Goal: Information Seeking & Learning: Learn about a topic

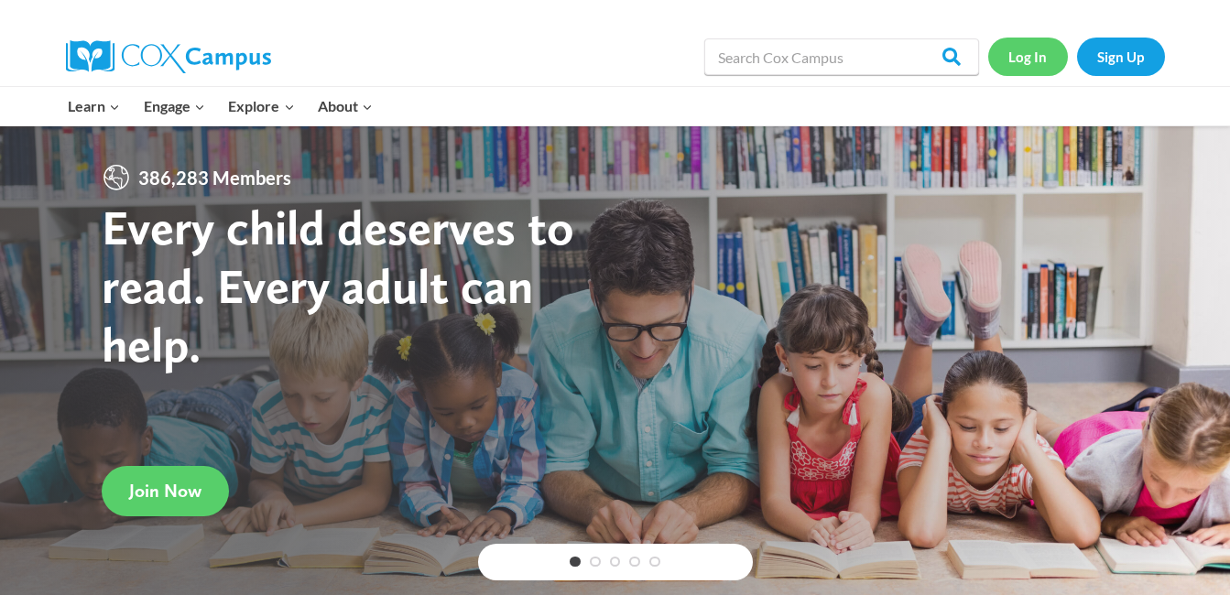
click at [1031, 53] on link "Log In" at bounding box center [1028, 57] width 80 height 38
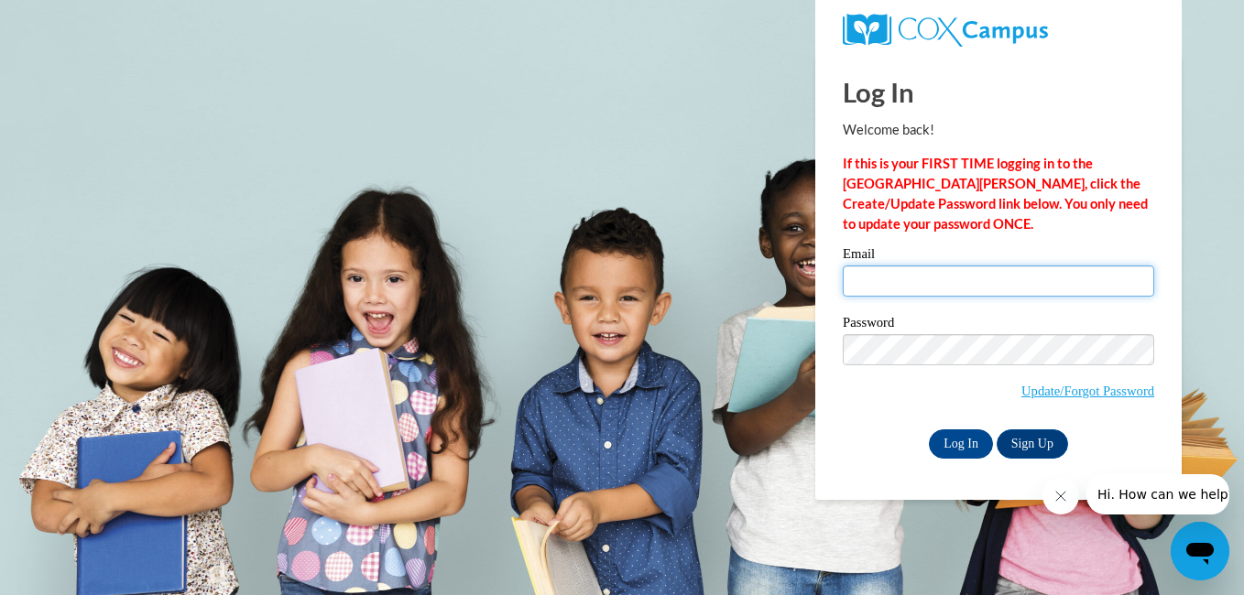
type input "hanna.simmons.hs16@gmail.com"
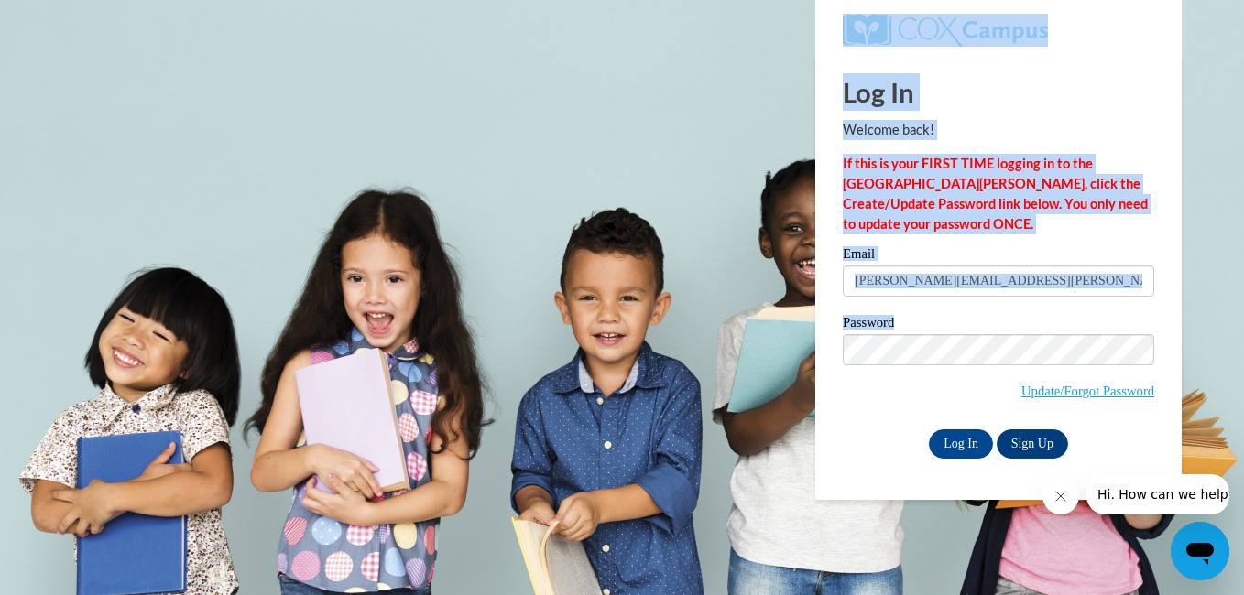
drag, startPoint x: 0, startPoint y: 0, endPoint x: 922, endPoint y: 372, distance: 994.6
click at [922, 372] on body "Log In Welcome back! If this is your FIRST TIME logging in to the NEW Cox Campu…" at bounding box center [622, 297] width 1244 height 595
drag, startPoint x: 922, startPoint y: 372, endPoint x: 944, endPoint y: 449, distance: 80.0
click at [944, 449] on input "Log In" at bounding box center [961, 444] width 64 height 29
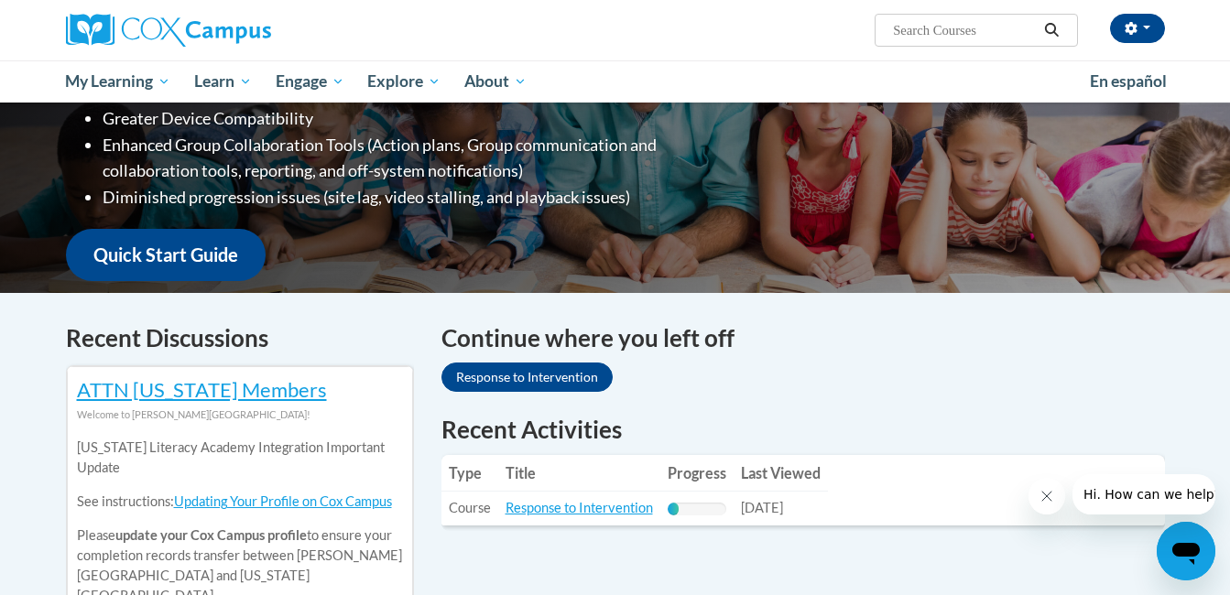
scroll to position [616, 0]
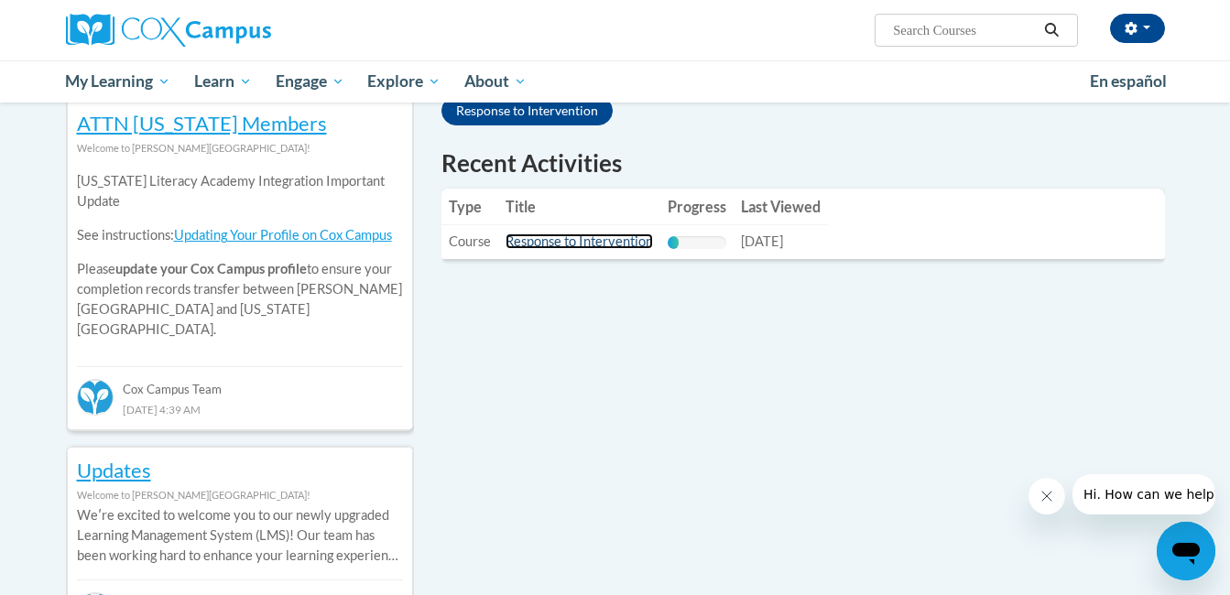
click at [614, 246] on link "Response to Intervention" at bounding box center [579, 242] width 147 height 16
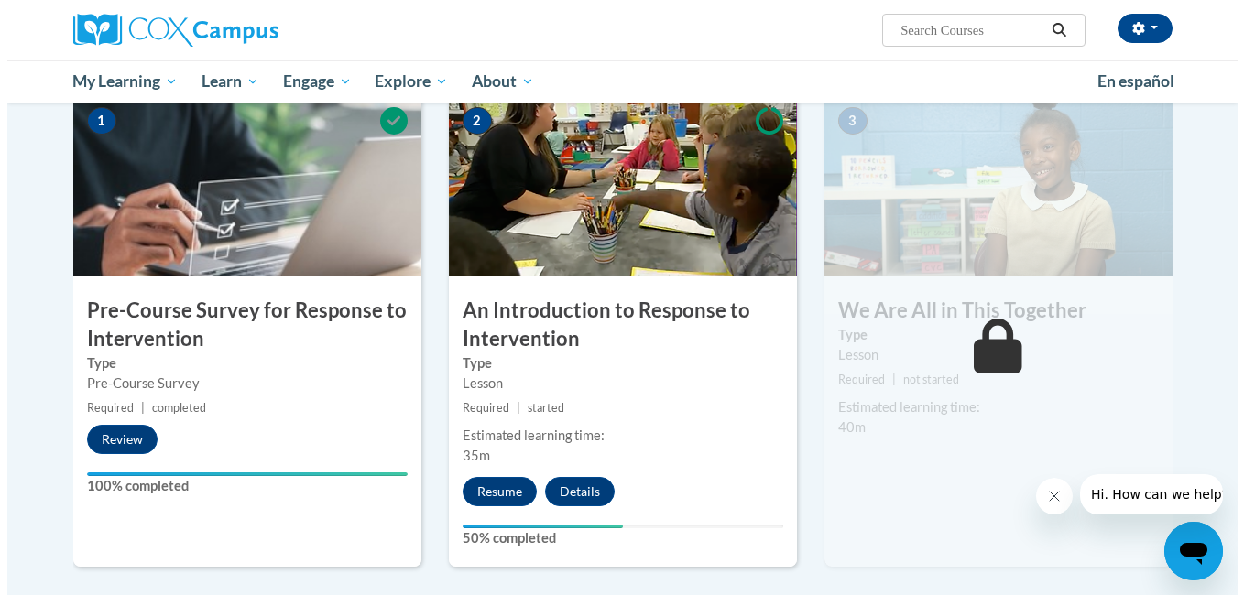
scroll to position [387, 0]
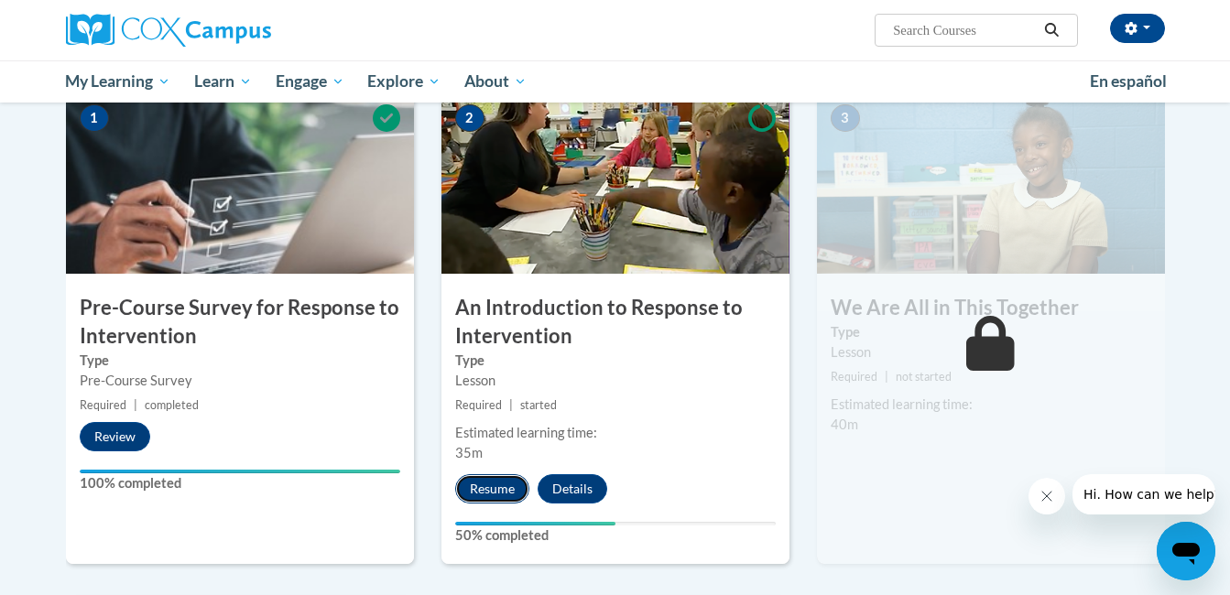
click at [485, 484] on button "Resume" at bounding box center [492, 488] width 74 height 29
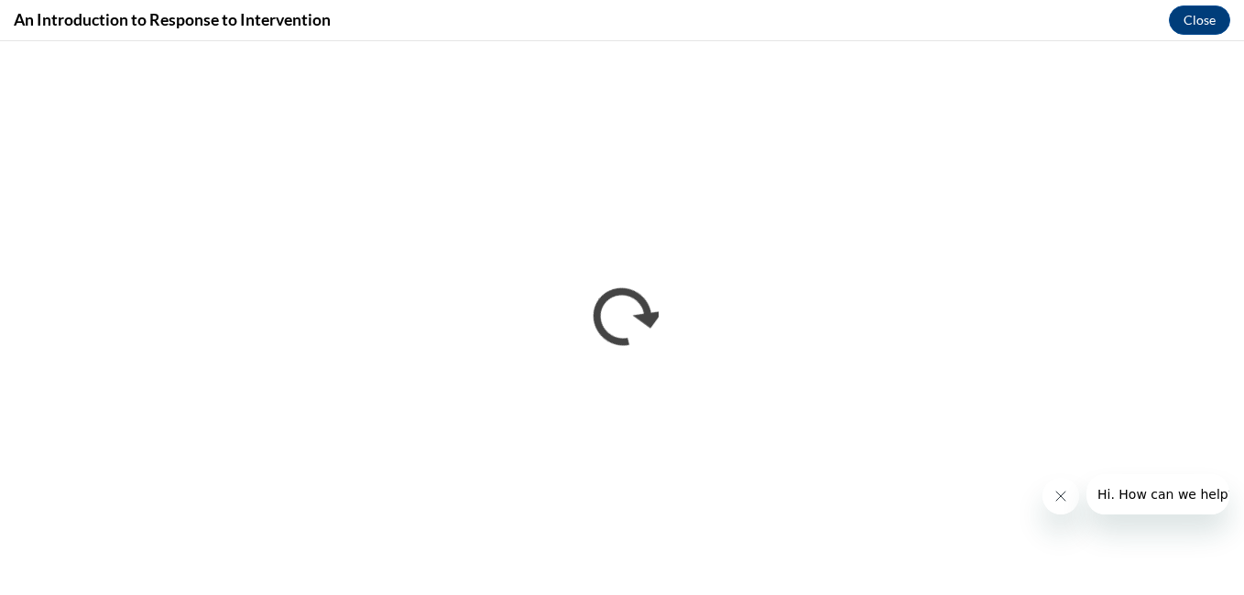
scroll to position [0, 0]
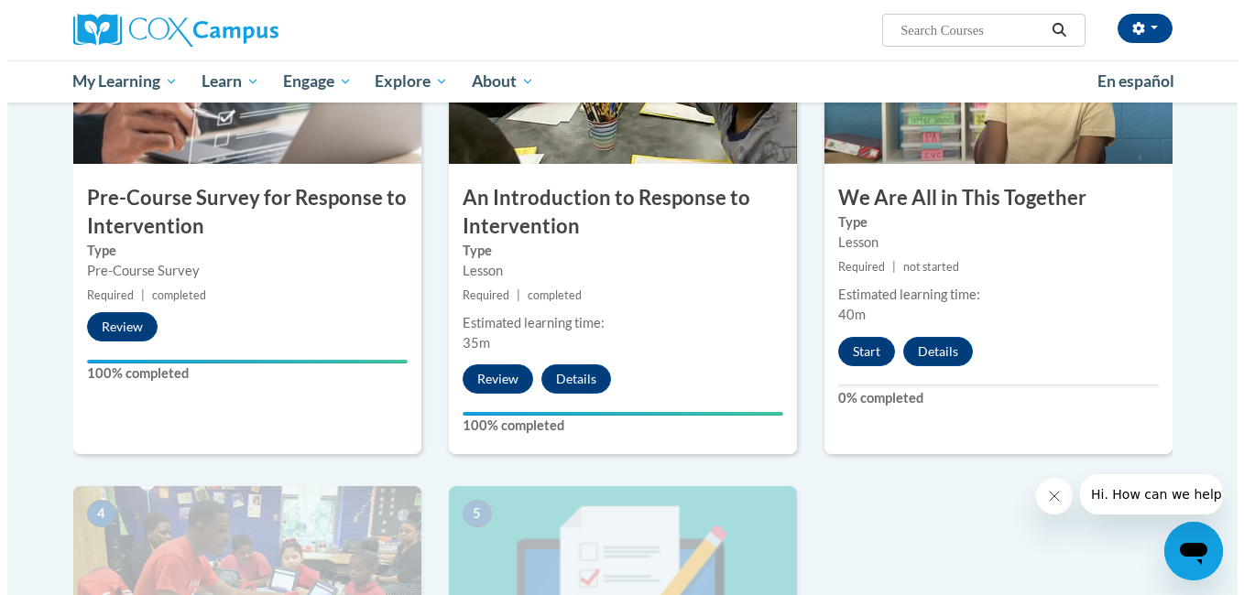
scroll to position [495, 0]
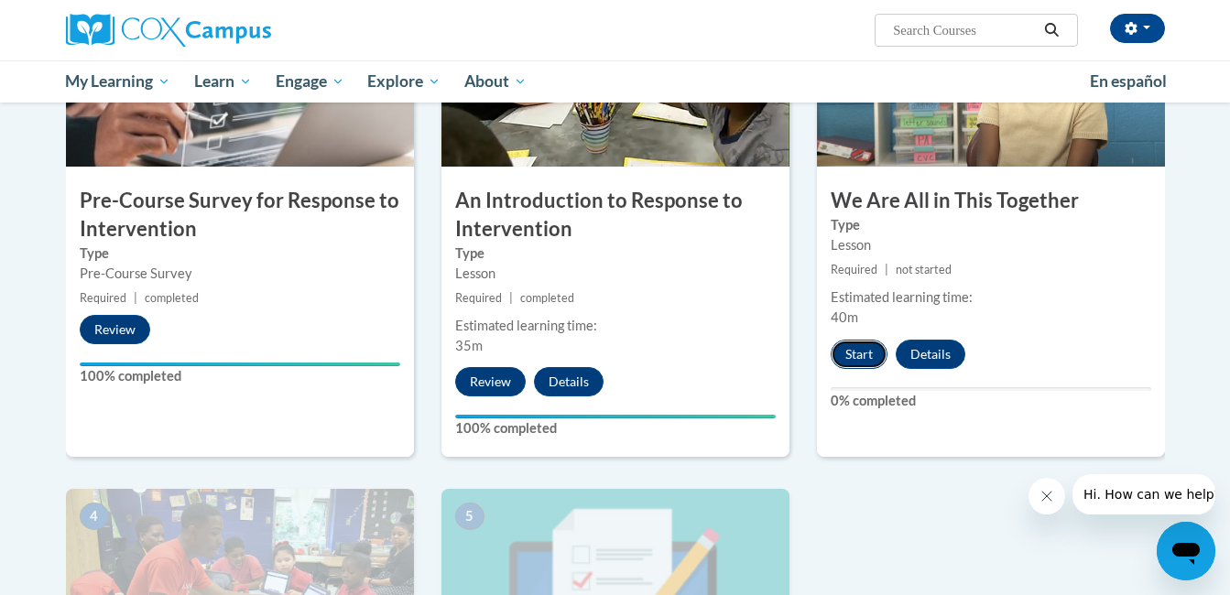
click at [851, 347] on button "Start" at bounding box center [859, 354] width 57 height 29
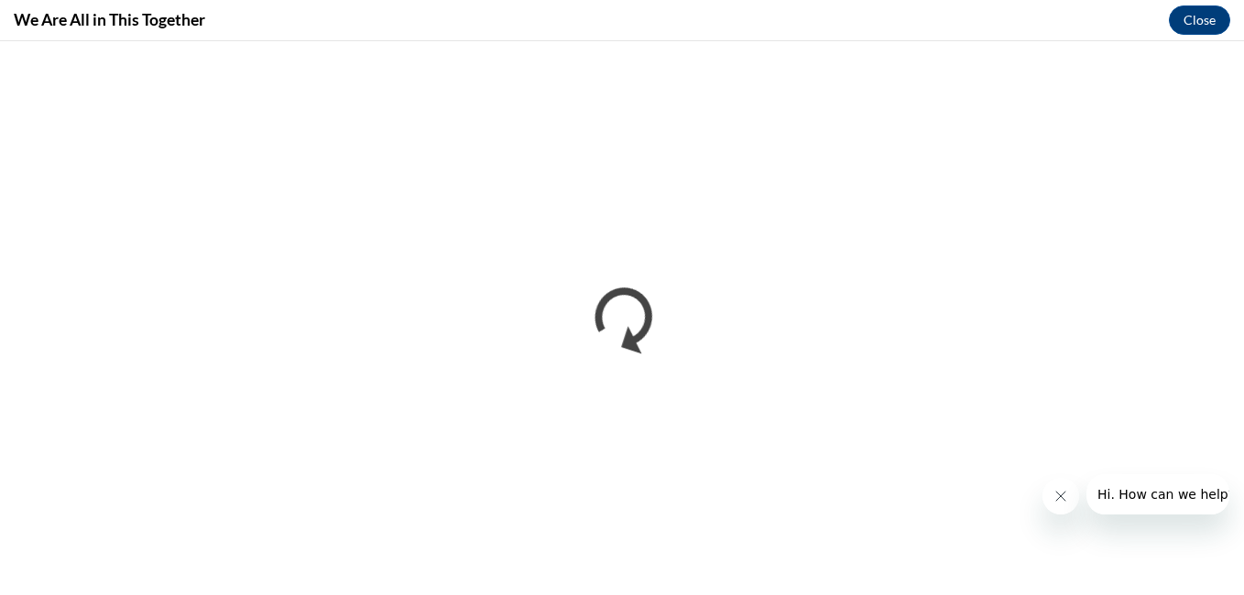
scroll to position [0, 0]
